Goal: Entertainment & Leisure: Consume media (video, audio)

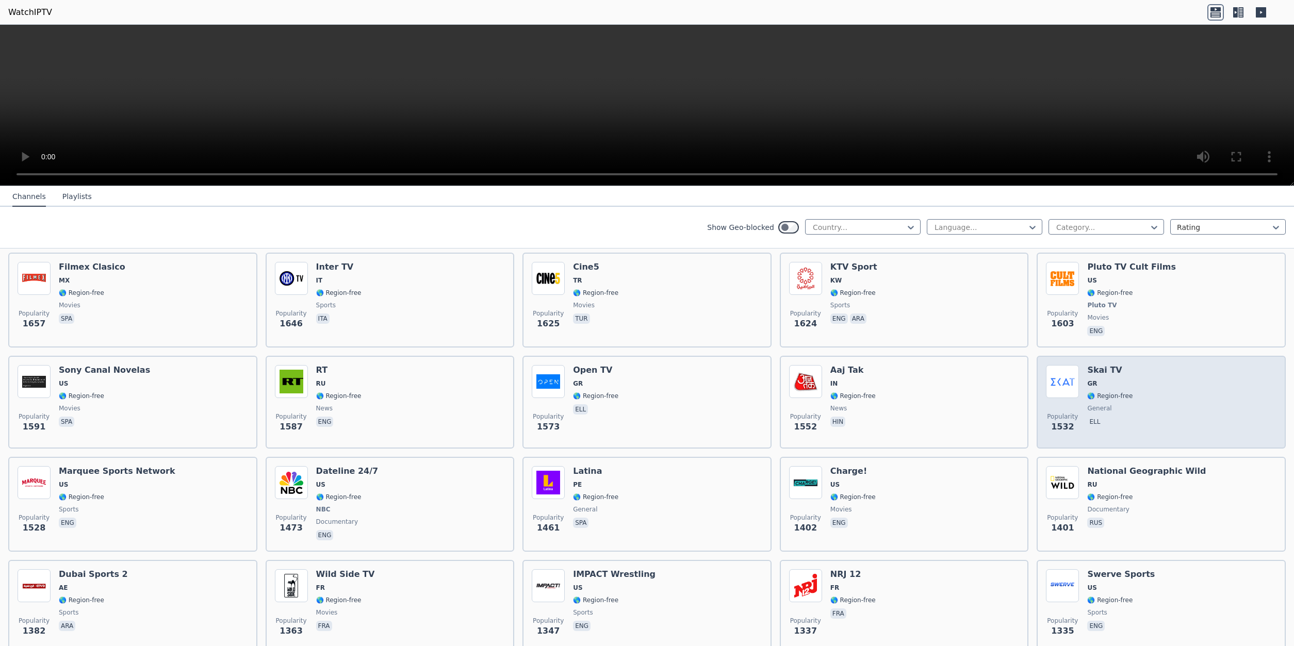
scroll to position [845, 0]
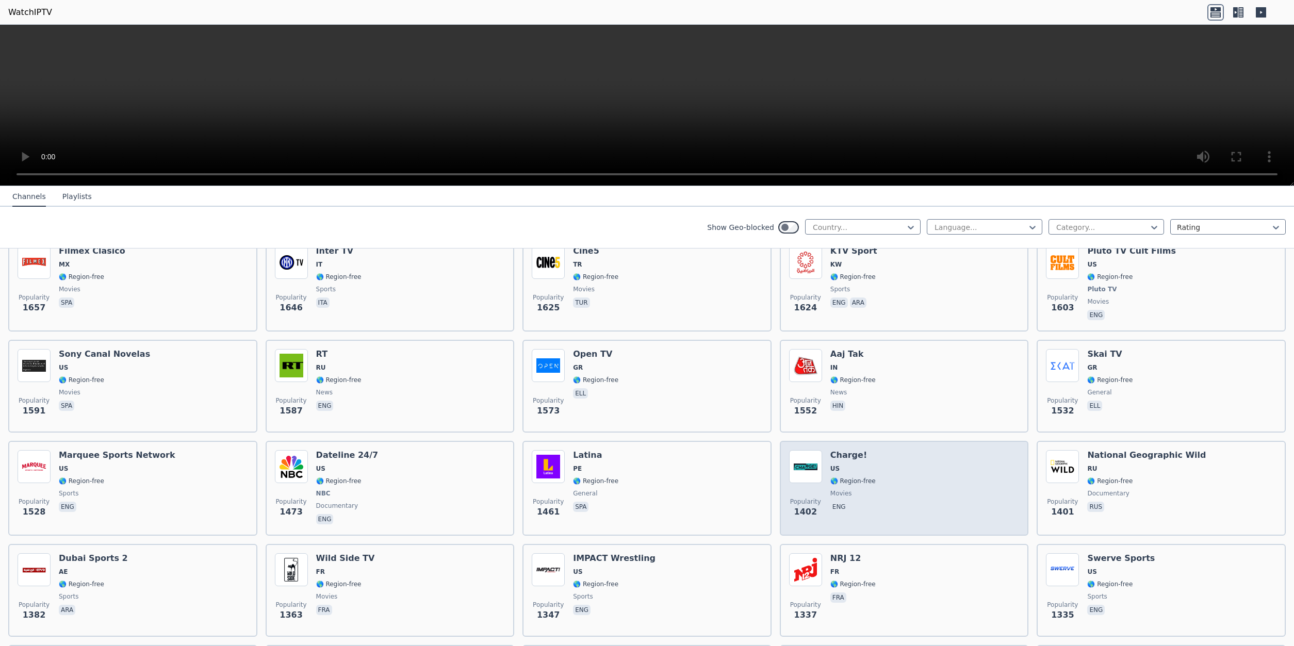
click at [836, 465] on span "US" at bounding box center [834, 469] width 9 height 8
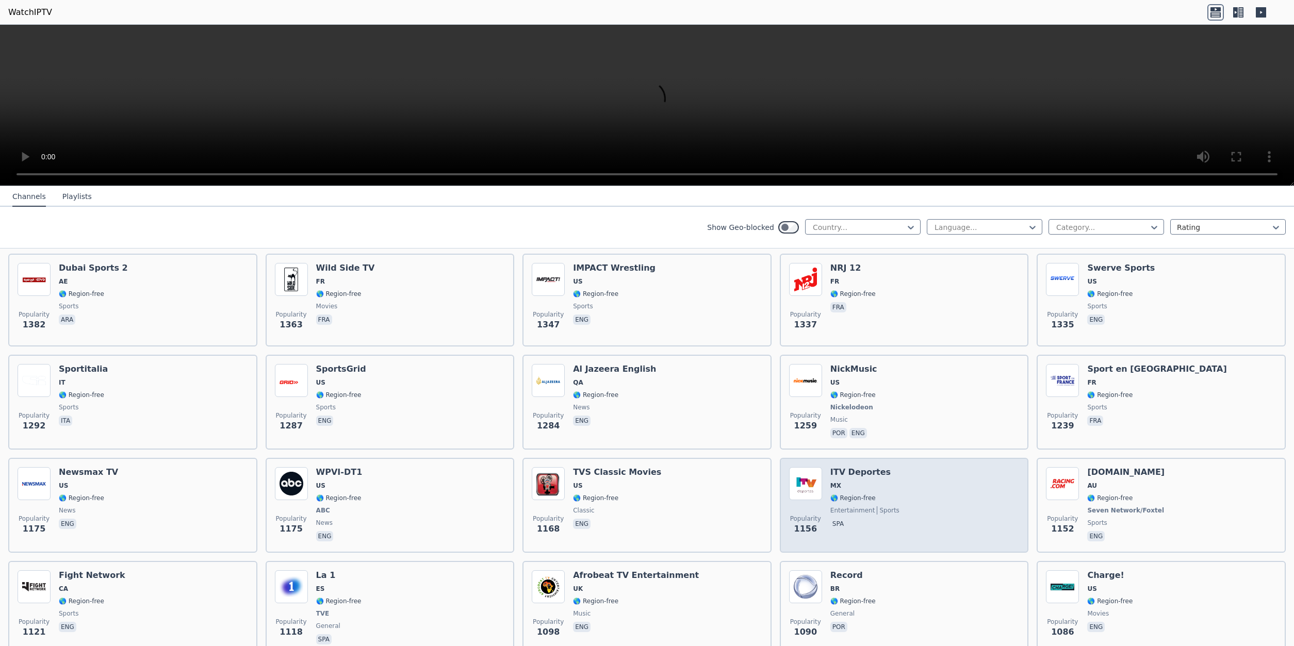
scroll to position [1169, 0]
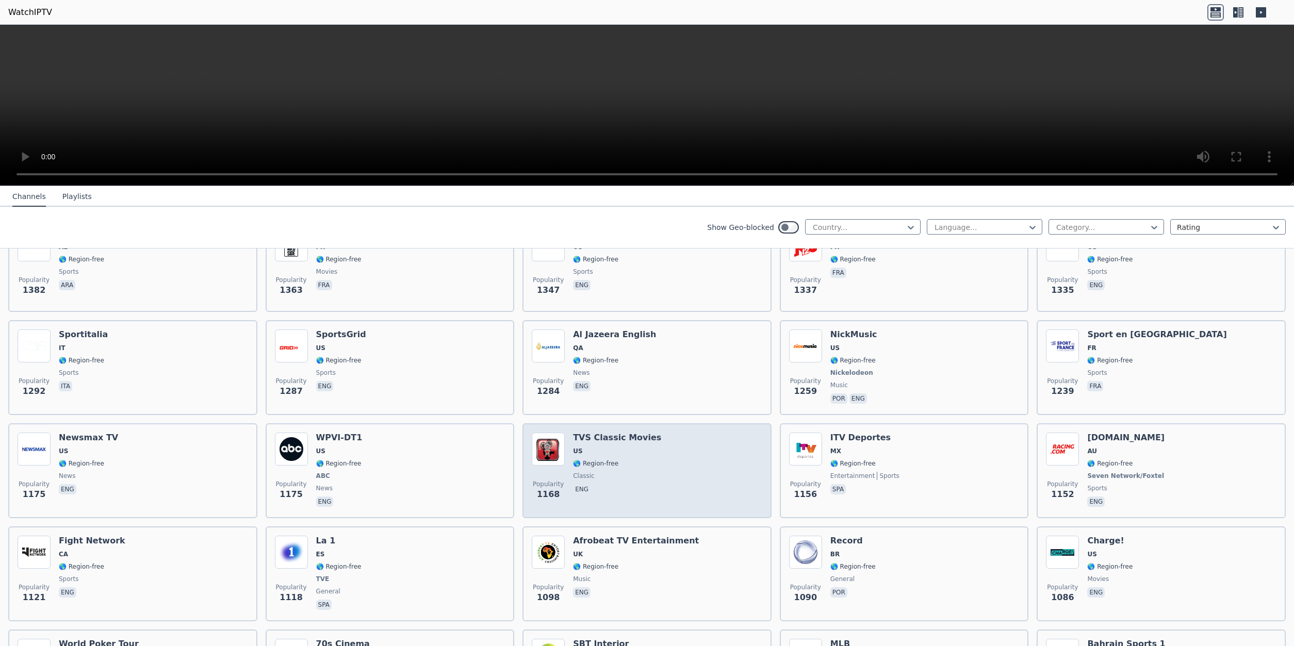
click at [574, 442] on div "Popularity 1168 TVS Classic Movies US 🌎 Region-free classic eng" at bounding box center [647, 471] width 230 height 76
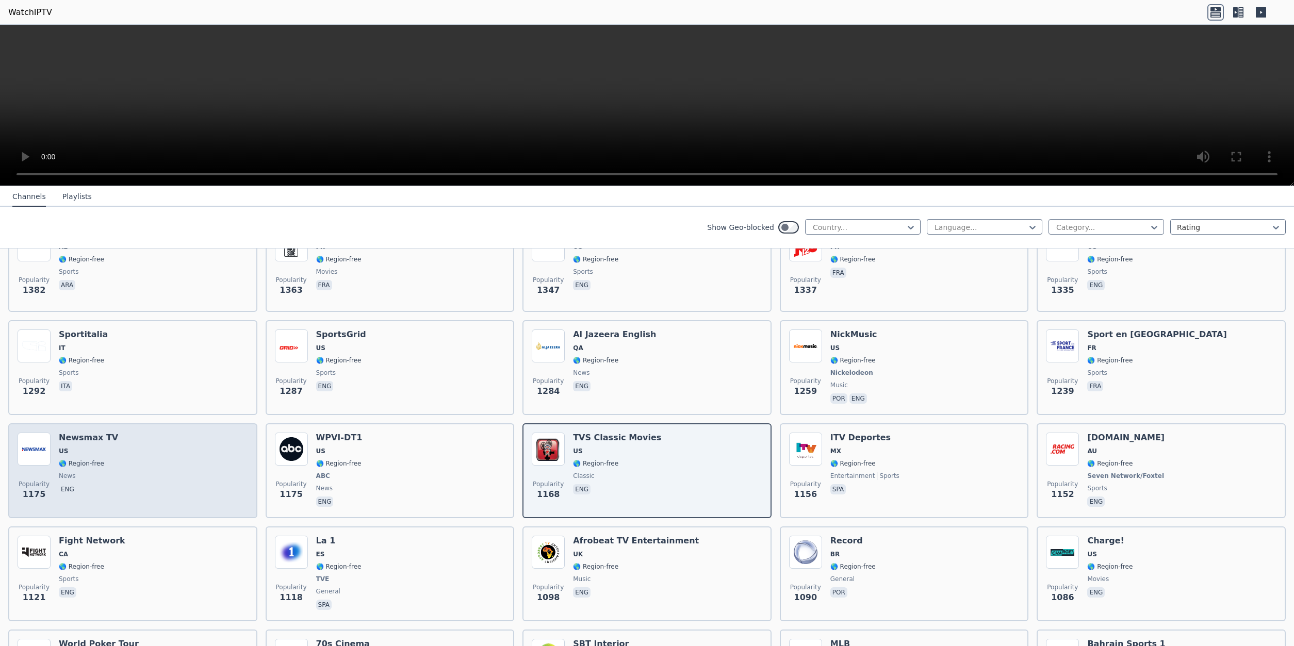
click at [48, 451] on img at bounding box center [34, 449] width 33 height 33
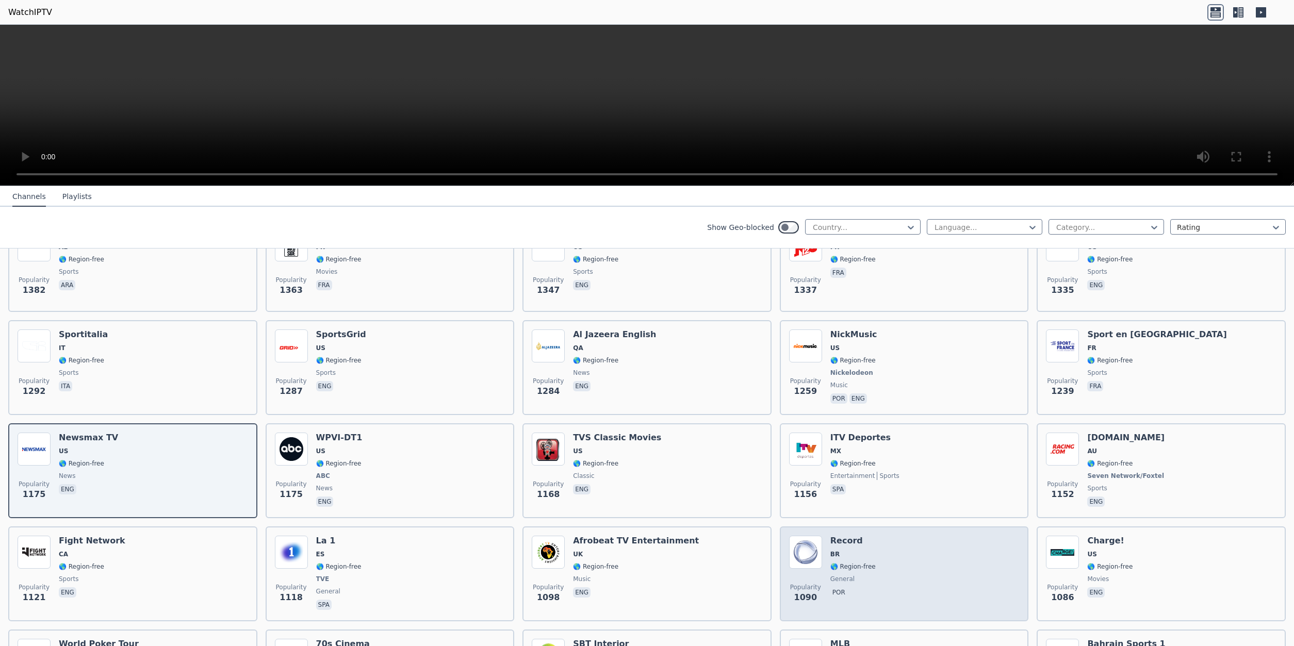
click at [846, 575] on span "general" at bounding box center [842, 579] width 24 height 8
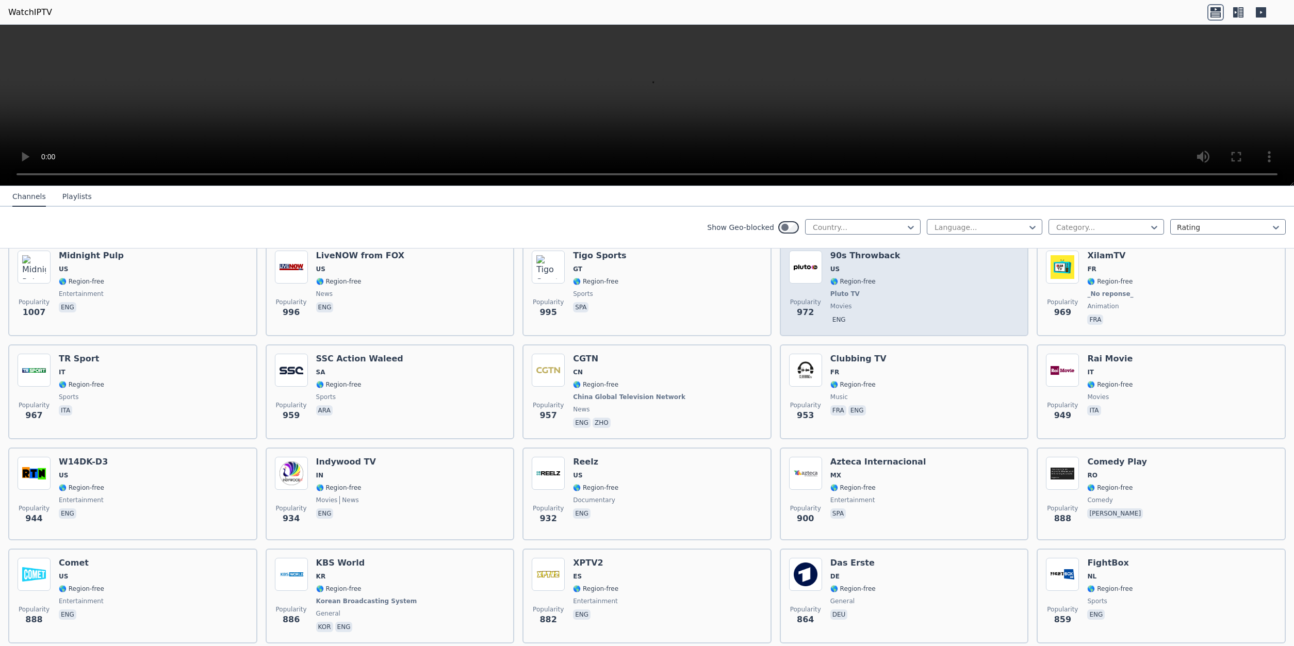
scroll to position [1754, 0]
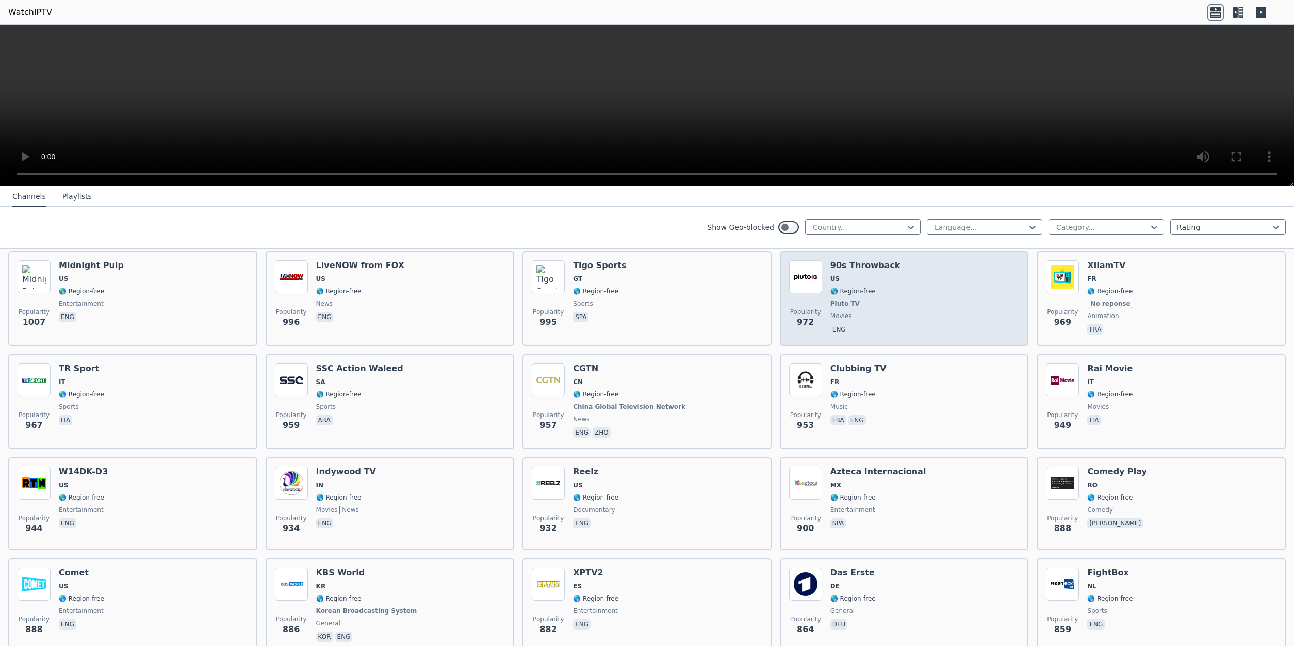
click at [841, 291] on div "90s Throwback US 🌎 Region-free Pluto TV movies eng" at bounding box center [865, 298] width 70 height 76
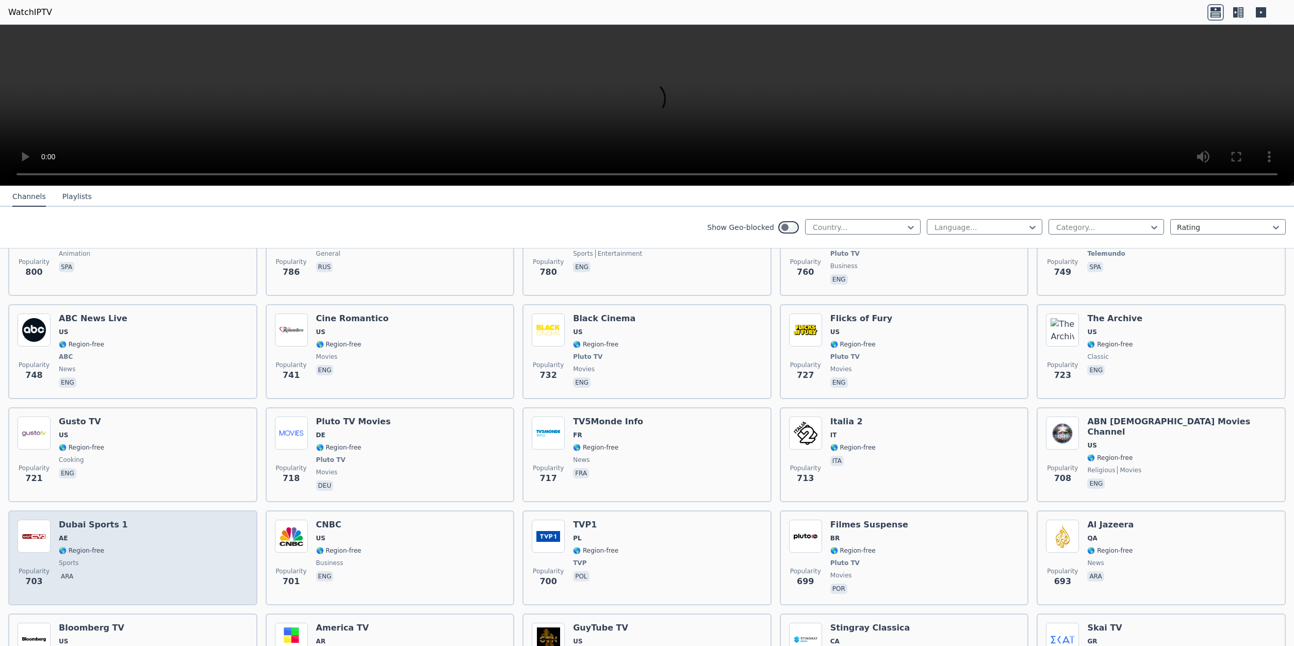
scroll to position [2469, 0]
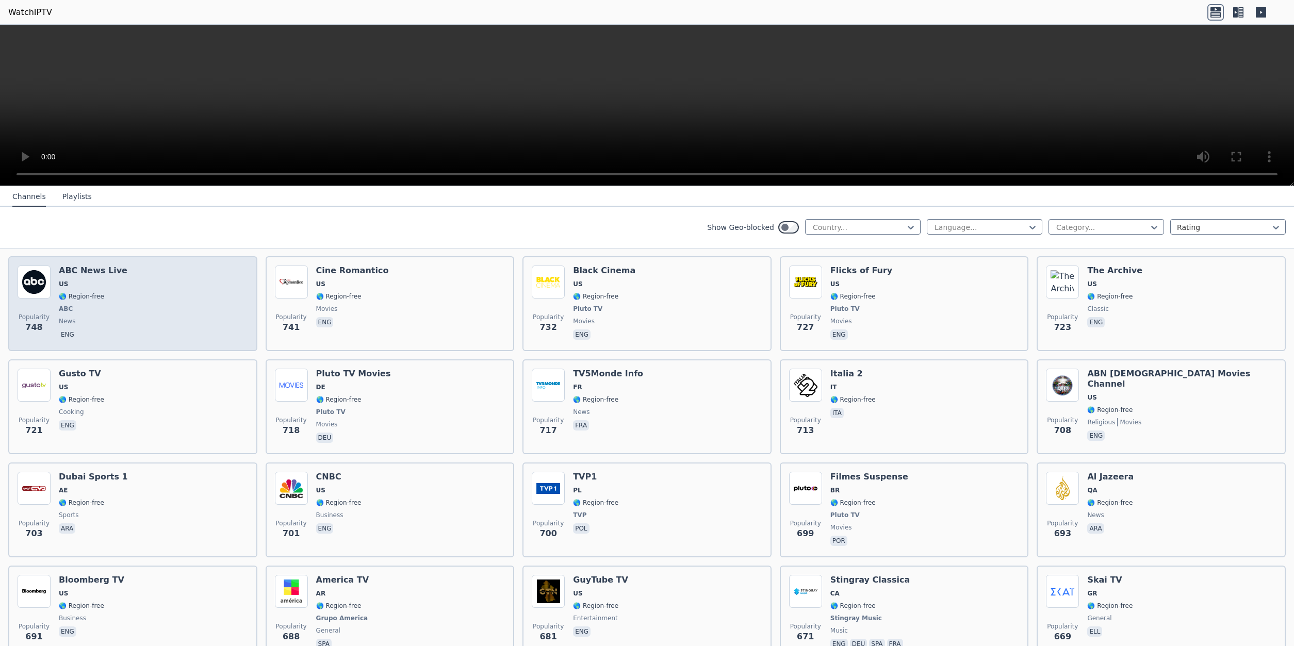
click at [79, 305] on span "ABC" at bounding box center [93, 309] width 69 height 8
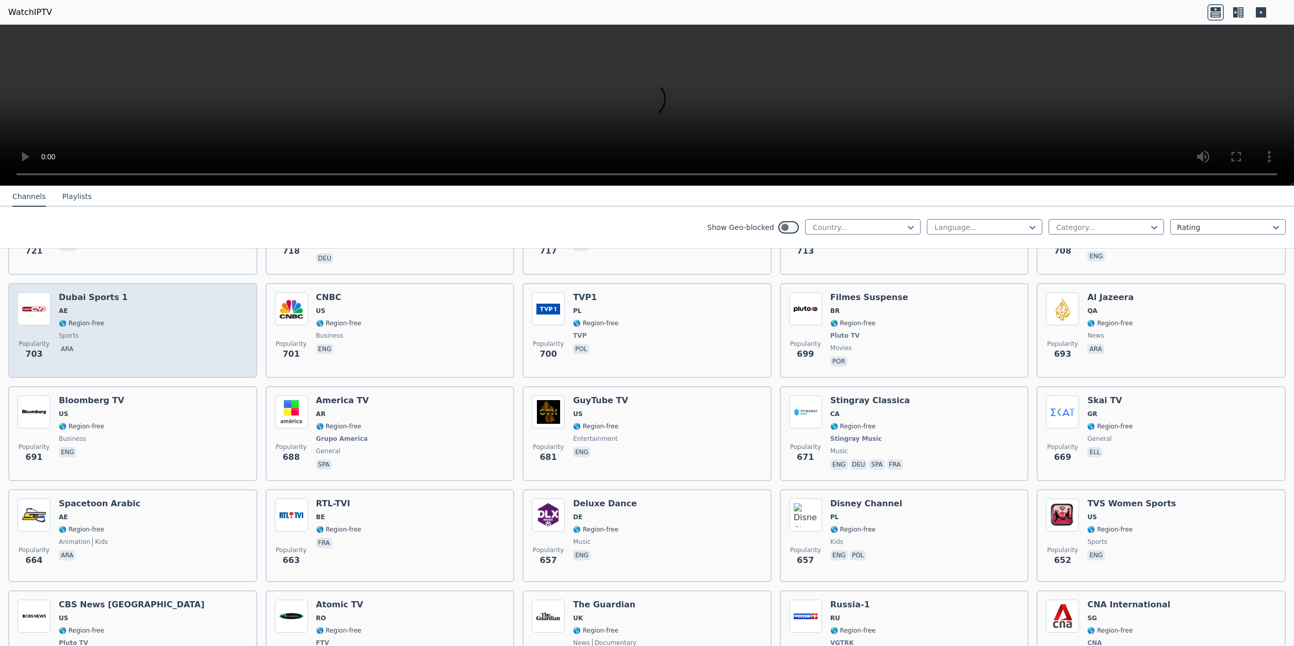
scroll to position [2664, 0]
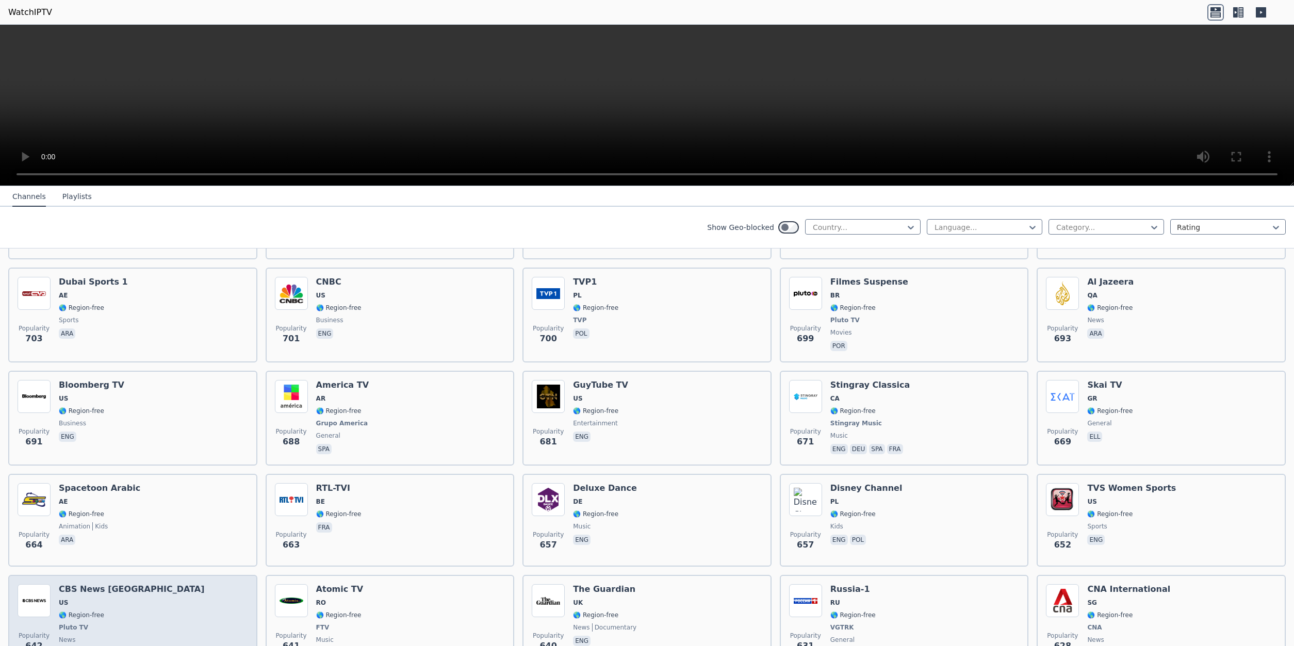
click at [78, 611] on span "🌎 Region-free" at bounding box center [81, 615] width 45 height 8
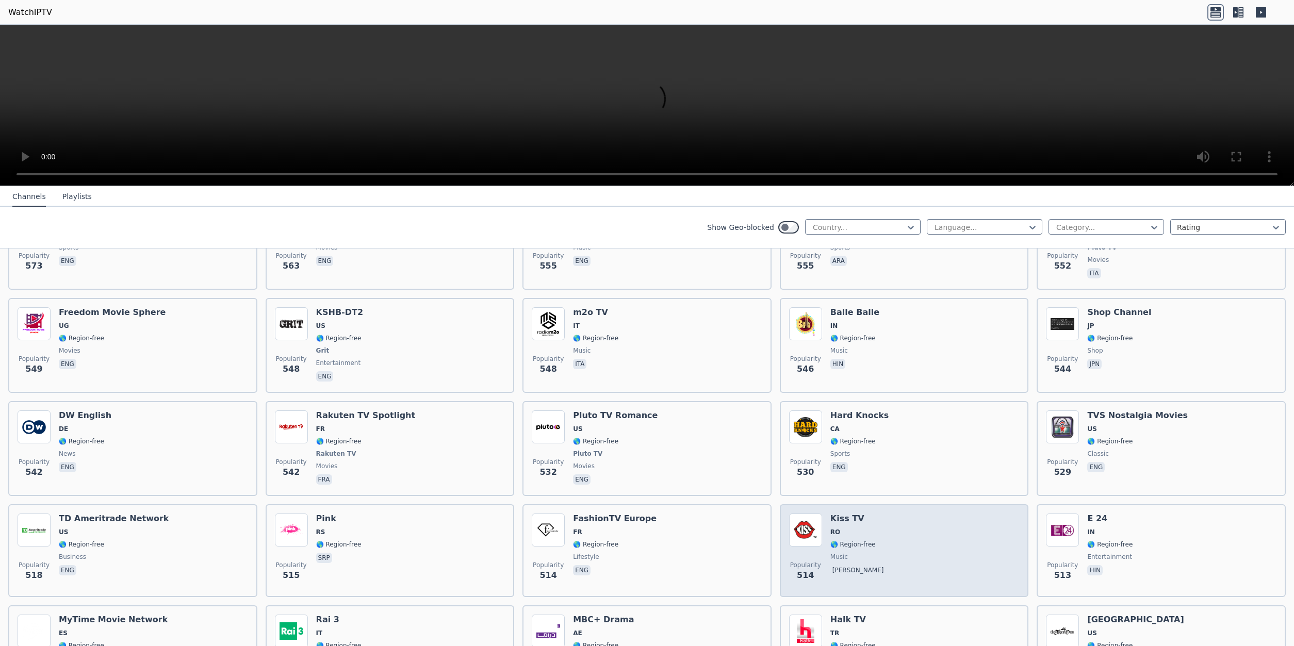
scroll to position [3508, 0]
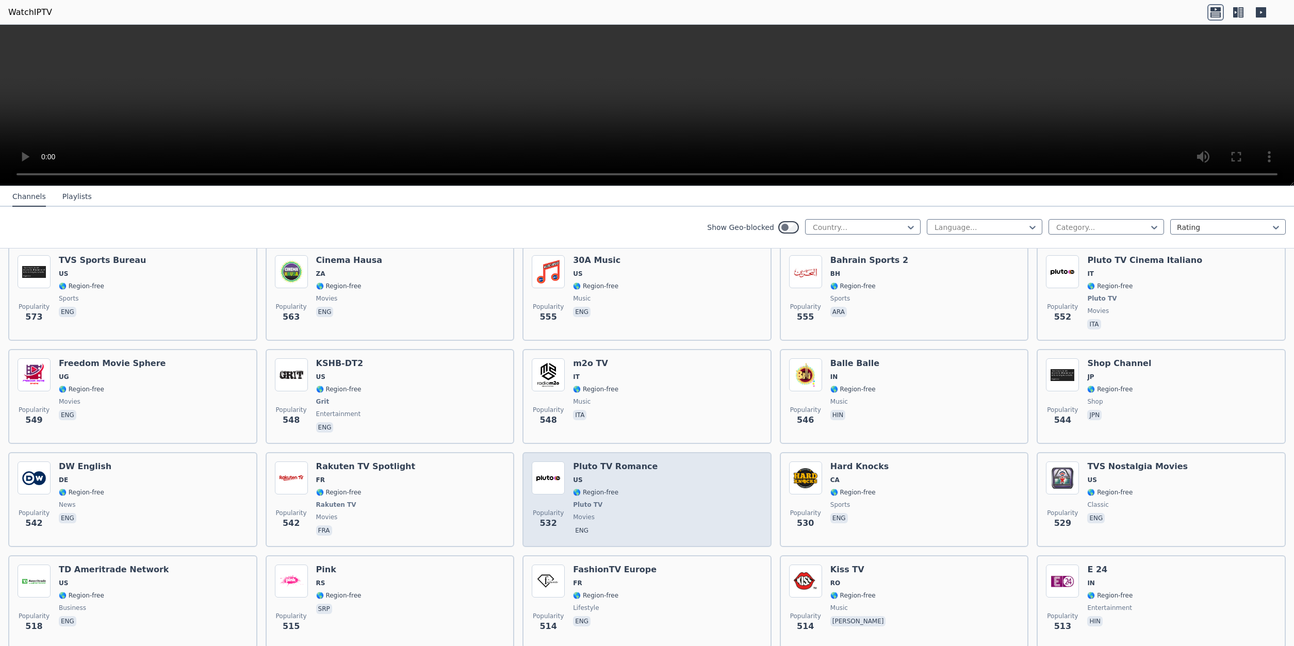
click at [587, 489] on div "Pluto TV Romance US 🌎 Region-free Pluto TV movies eng" at bounding box center [615, 499] width 85 height 76
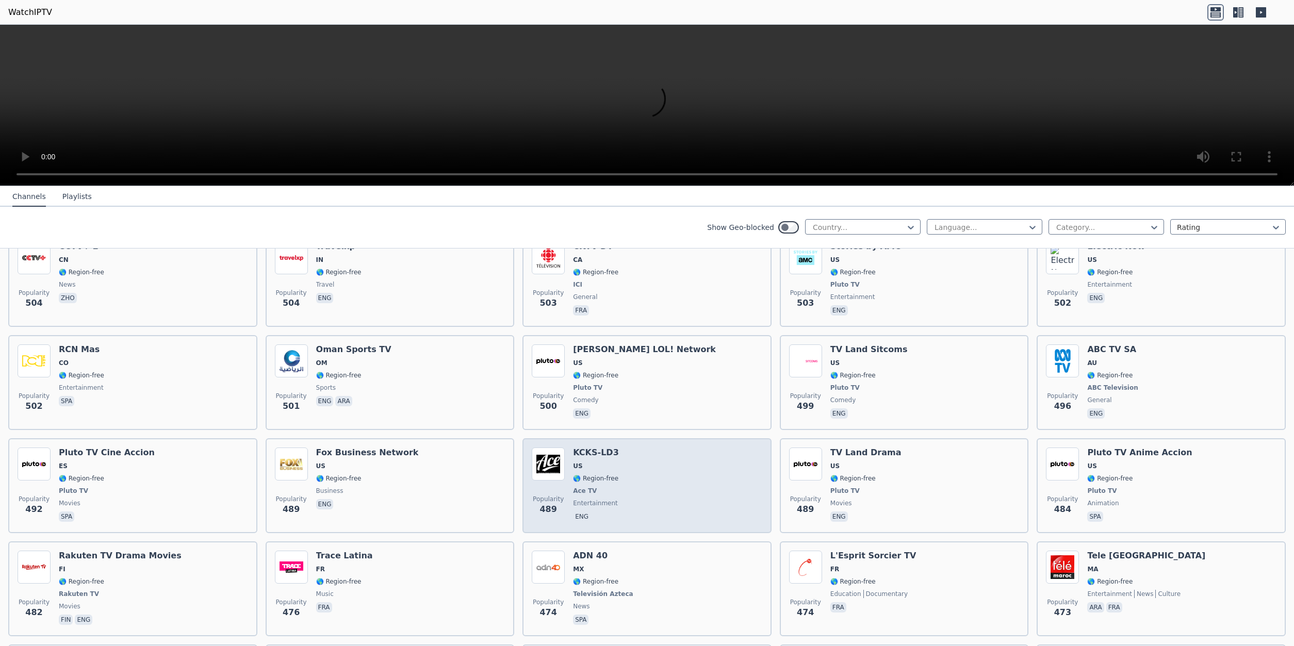
scroll to position [4028, 0]
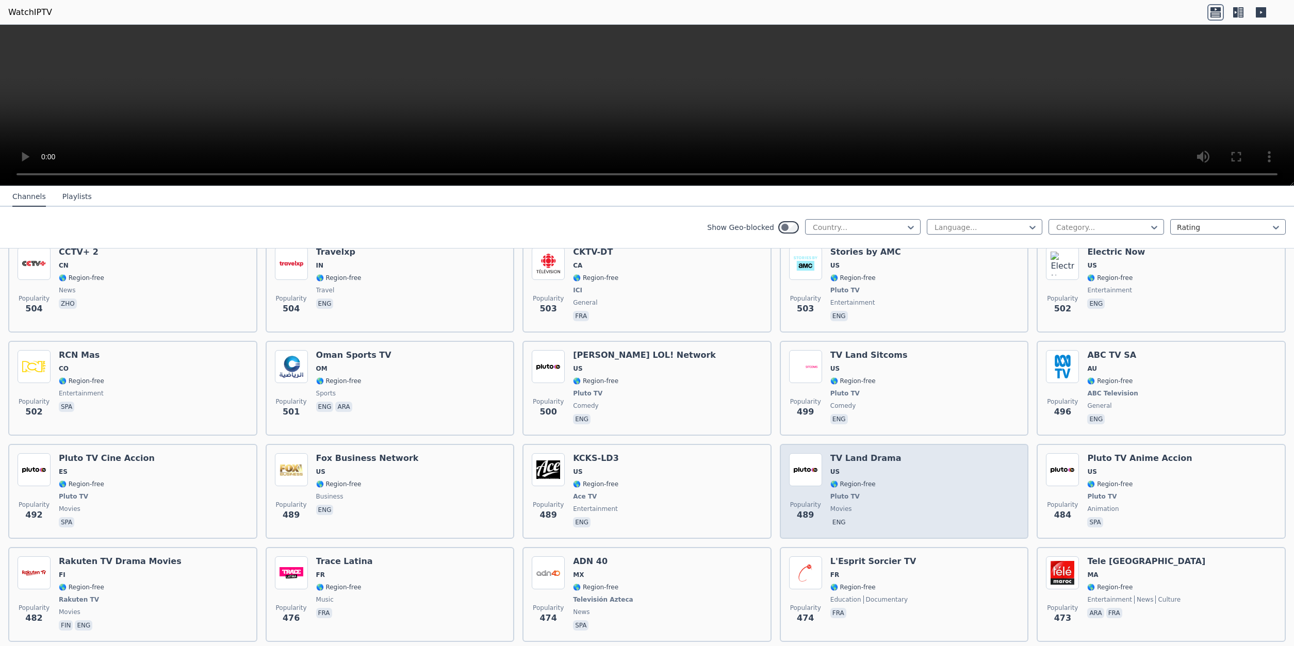
click at [855, 480] on span "🌎 Region-free" at bounding box center [852, 484] width 45 height 8
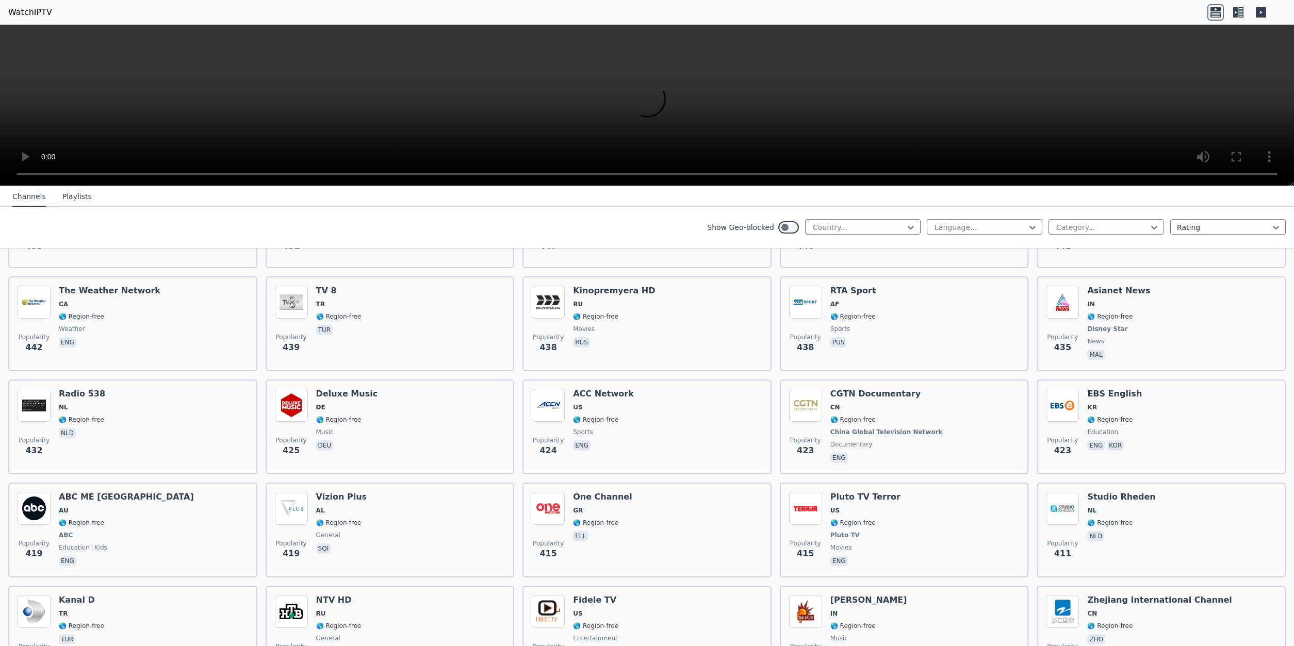
scroll to position [4613, 0]
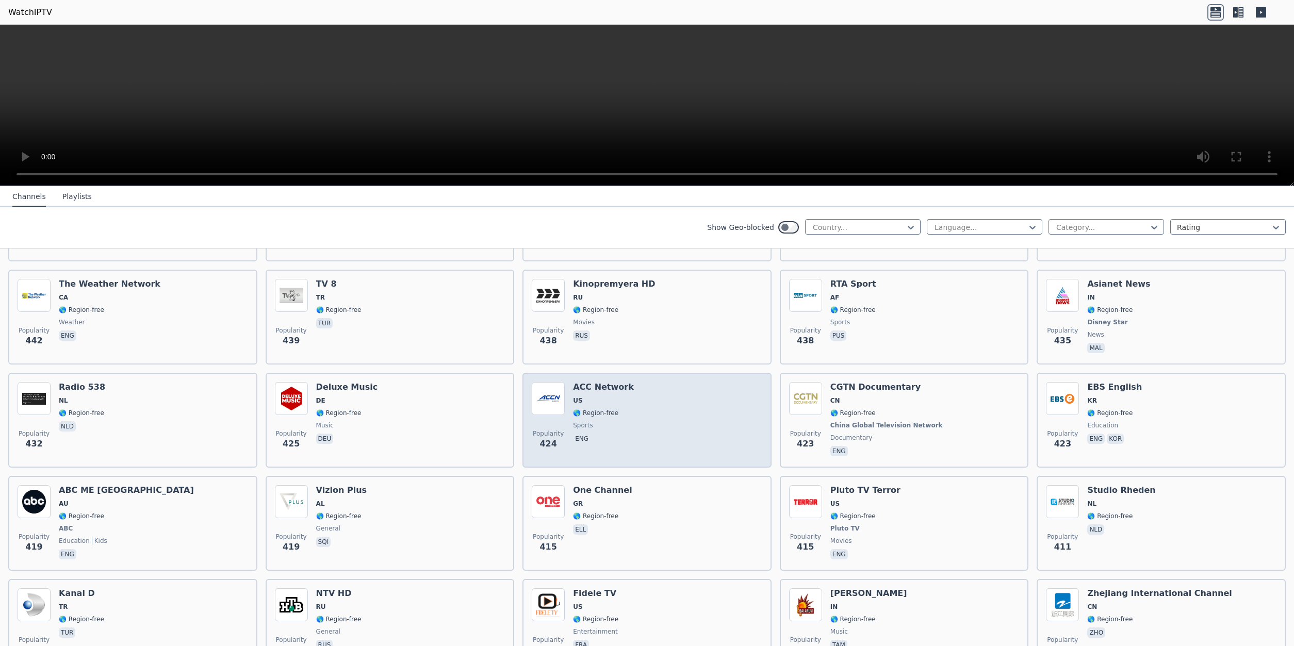
click at [592, 412] on div "ACC Network US 🌎 Region-free sports eng" at bounding box center [603, 420] width 61 height 76
click at [580, 397] on span "US" at bounding box center [577, 401] width 9 height 8
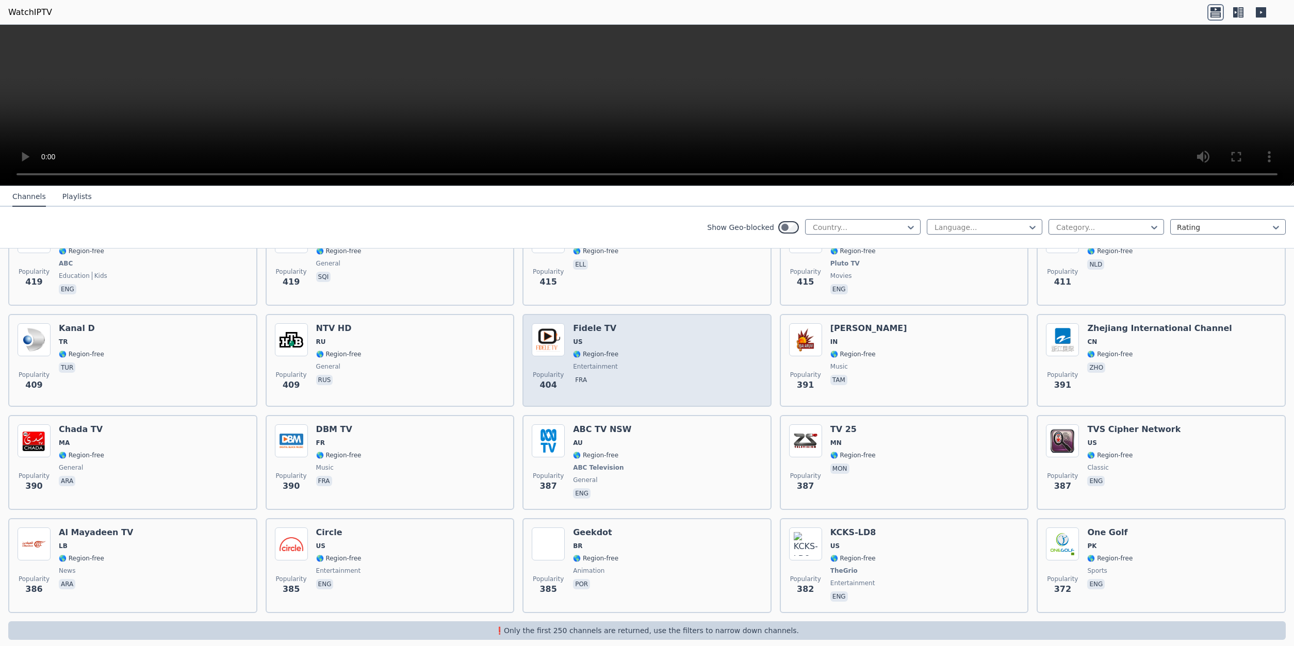
scroll to position [4880, 0]
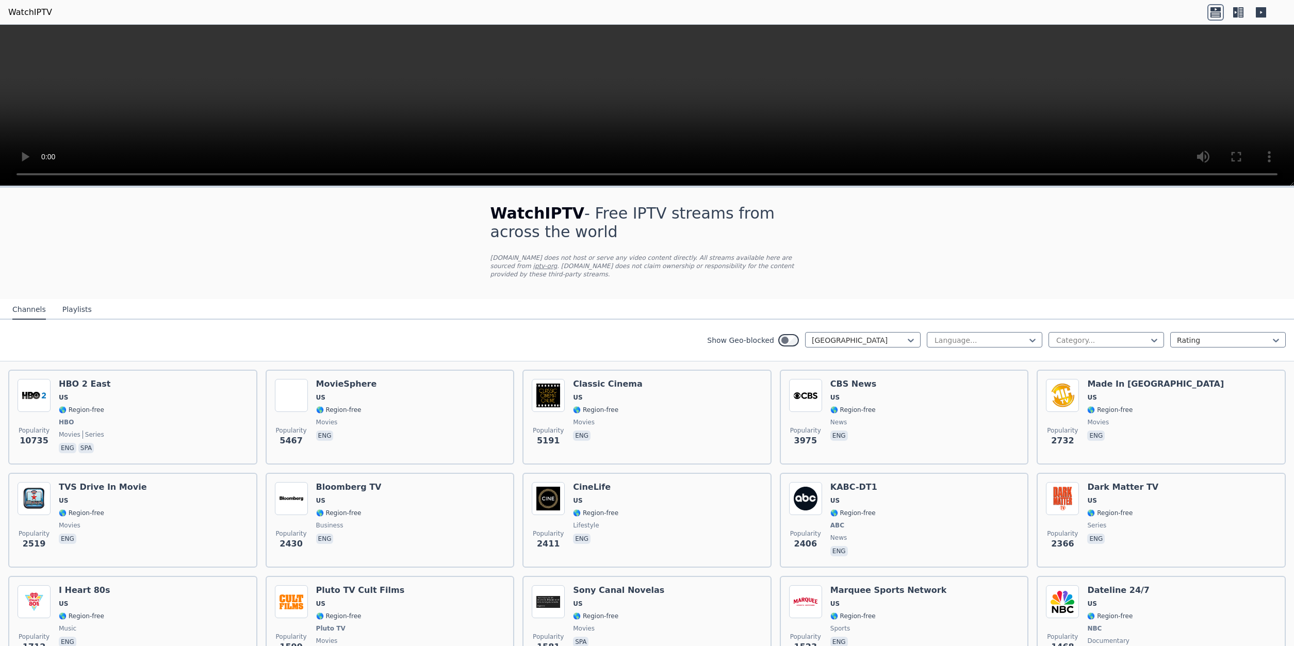
scroll to position [1429, 0]
